Goal: Find specific page/section: Find specific page/section

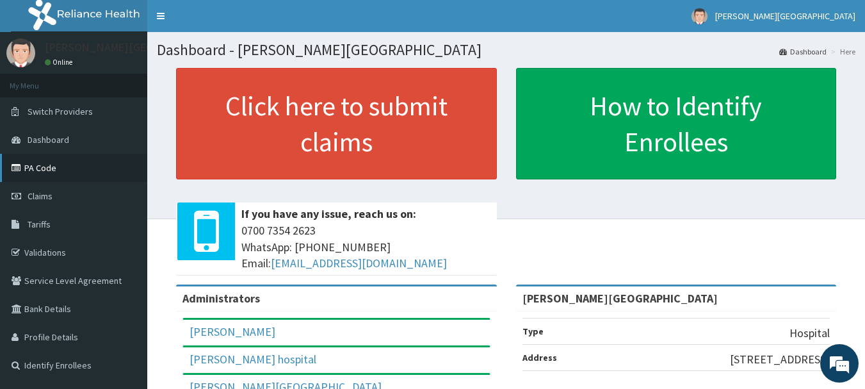
click at [41, 161] on link "PA Code" at bounding box center [73, 168] width 147 height 28
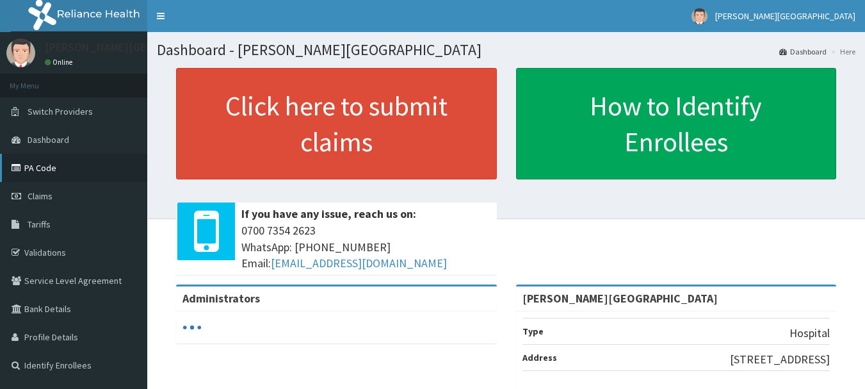
click at [29, 164] on link "PA Code" at bounding box center [73, 168] width 147 height 28
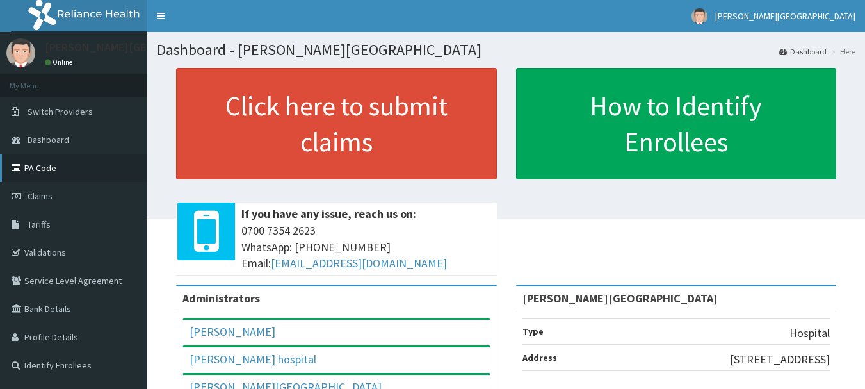
click at [32, 168] on link "PA Code" at bounding box center [73, 168] width 147 height 28
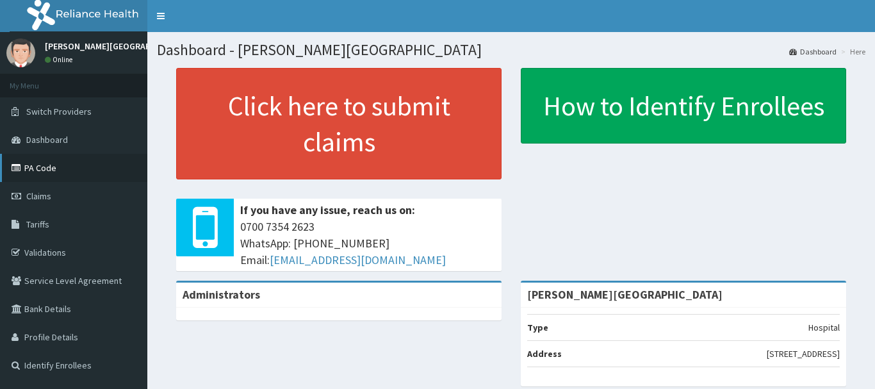
click at [28, 165] on link "PA Code" at bounding box center [73, 168] width 147 height 28
